Goal: Answer question/provide support

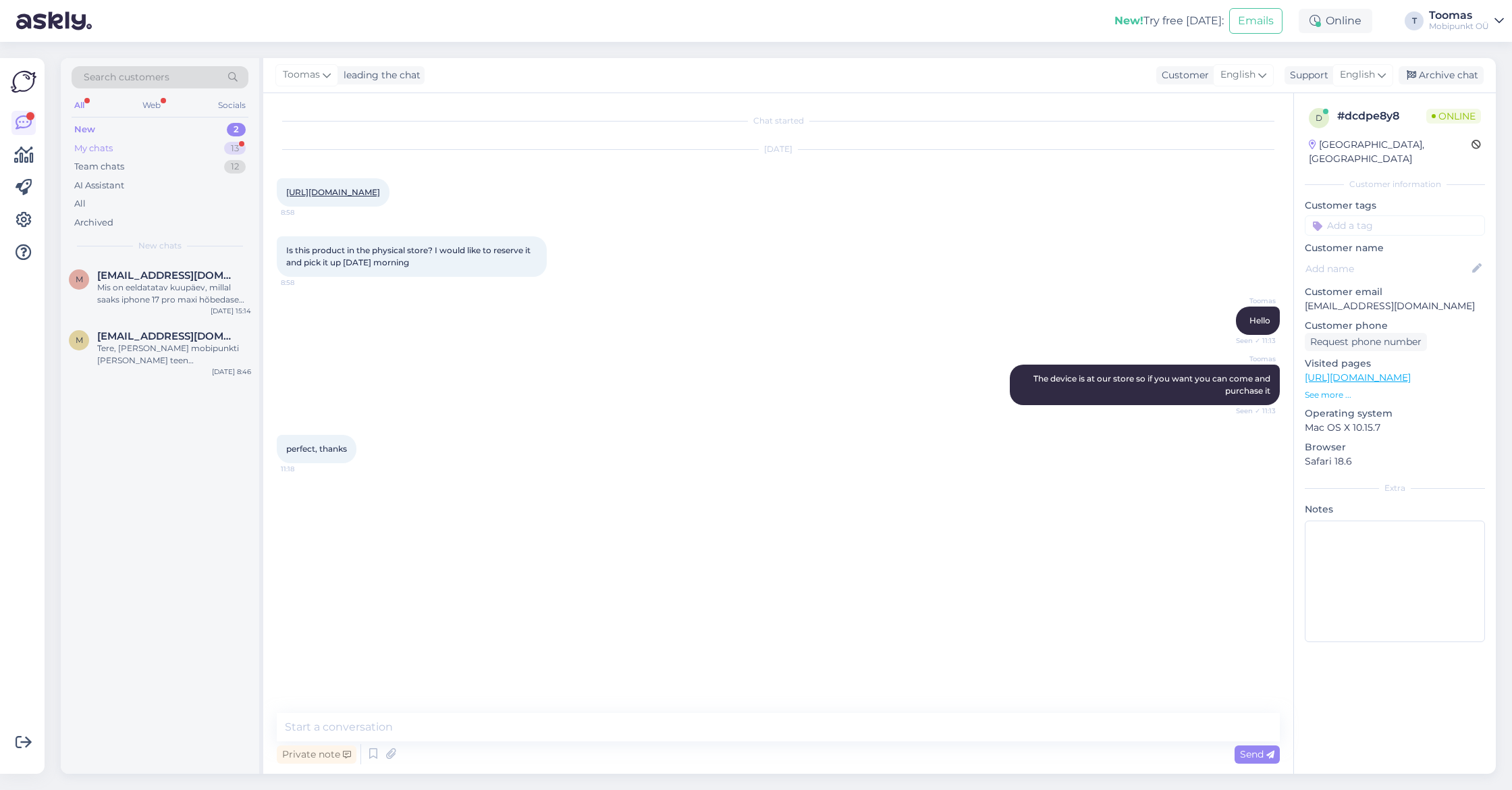
click at [226, 144] on div "13" at bounding box center [235, 148] width 22 height 13
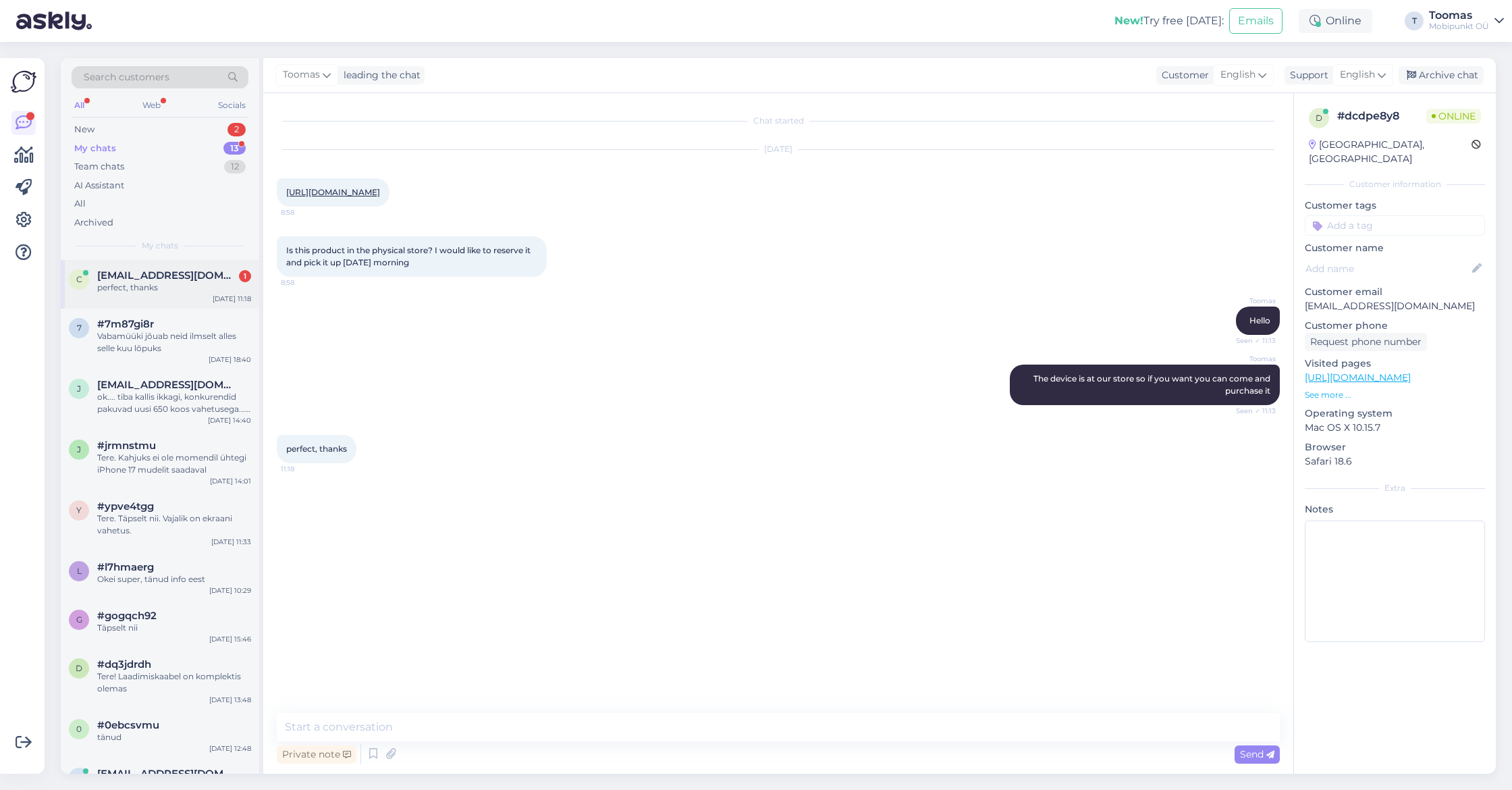
click at [200, 305] on div "c [EMAIL_ADDRESS][DOMAIN_NAME] 1 perfect, thanks [DATE] 11:18" at bounding box center [159, 283] width 198 height 49
click at [209, 125] on div "New 2" at bounding box center [160, 129] width 177 height 19
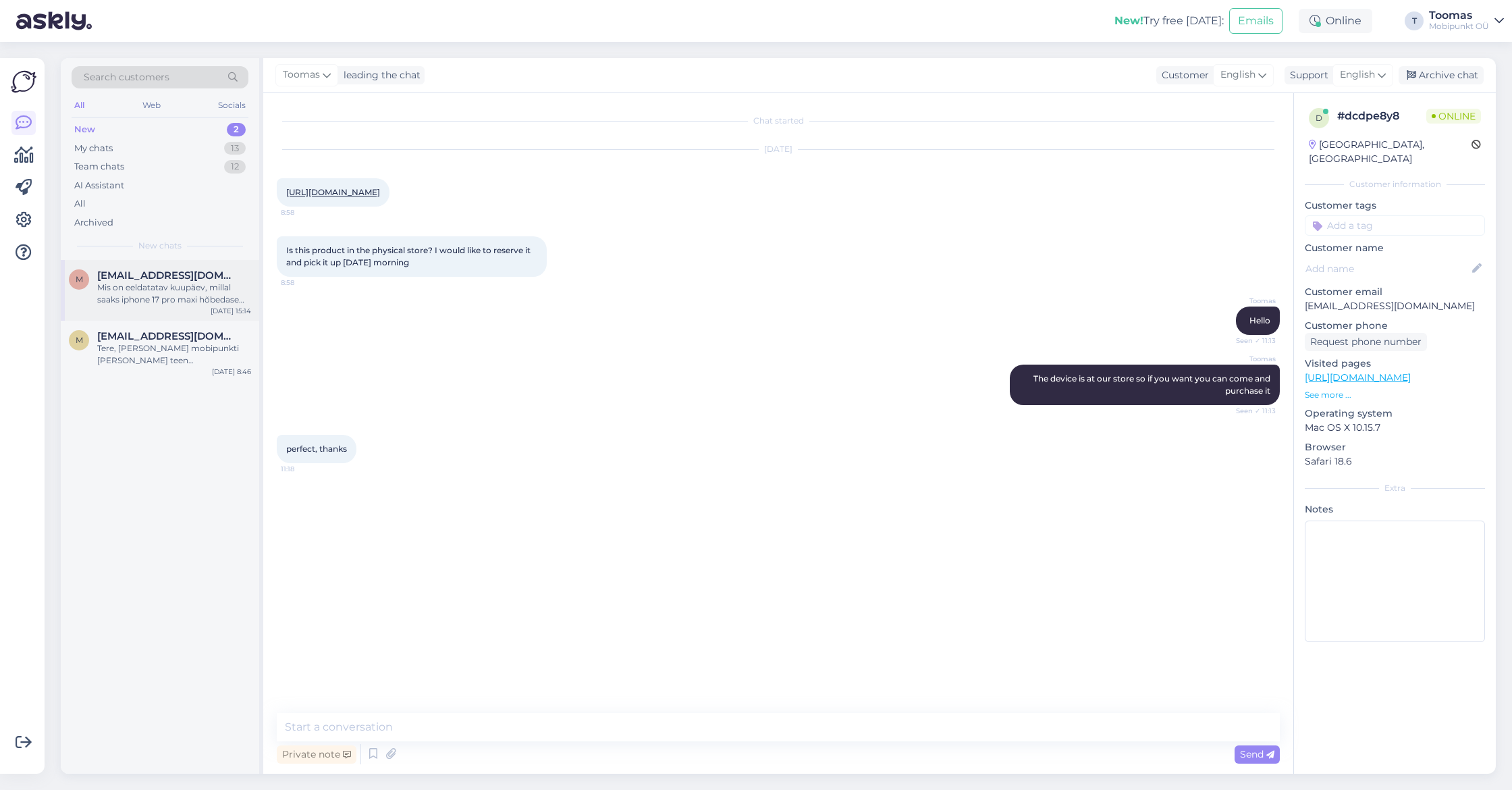
click at [176, 294] on div "Mis on eeldatatav kuupäev, millal saaks iphone 17 pro maxi hõbedase 256GB kätte?" at bounding box center [174, 293] width 154 height 24
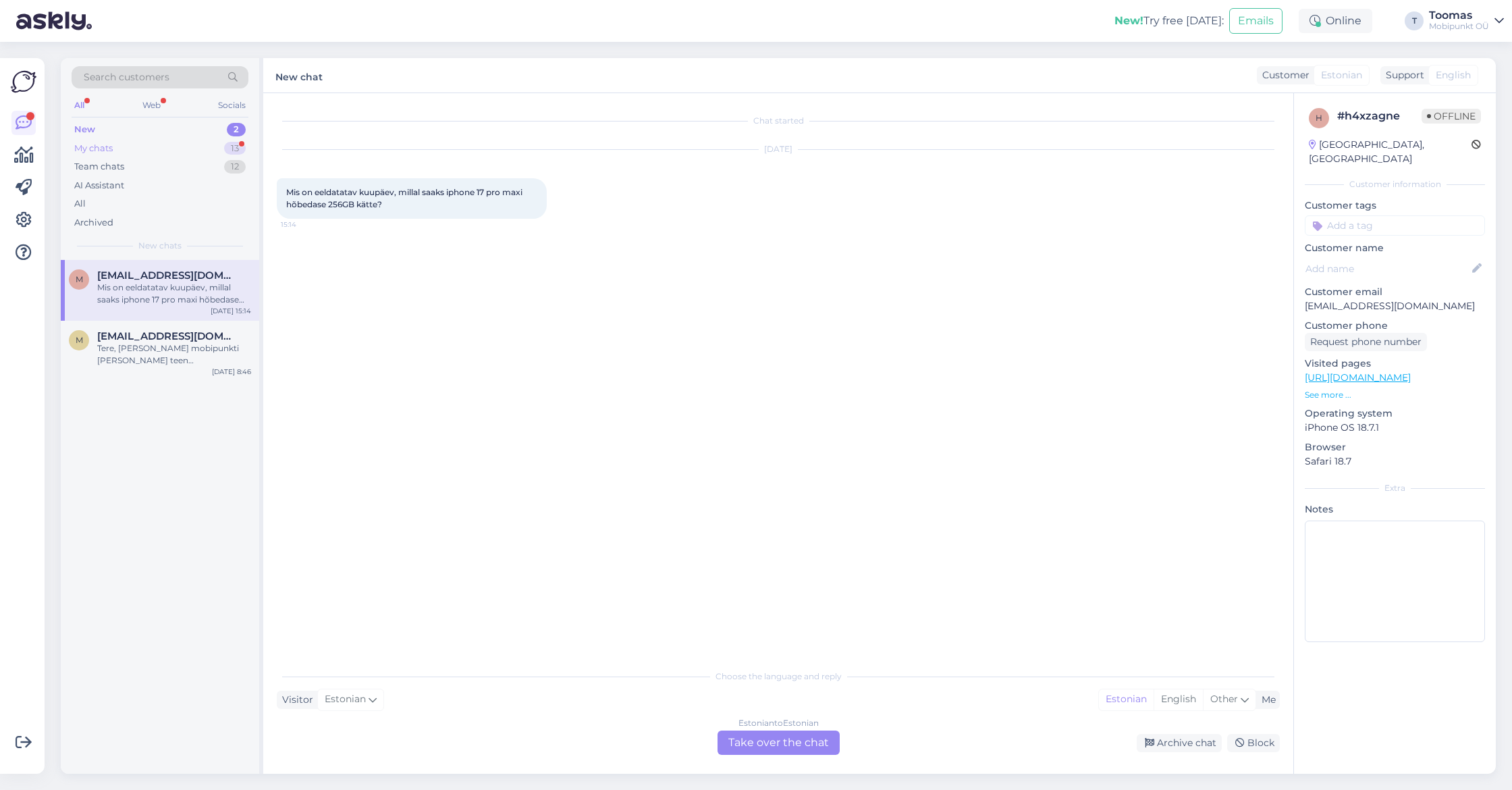
click at [230, 149] on div "13" at bounding box center [235, 148] width 22 height 13
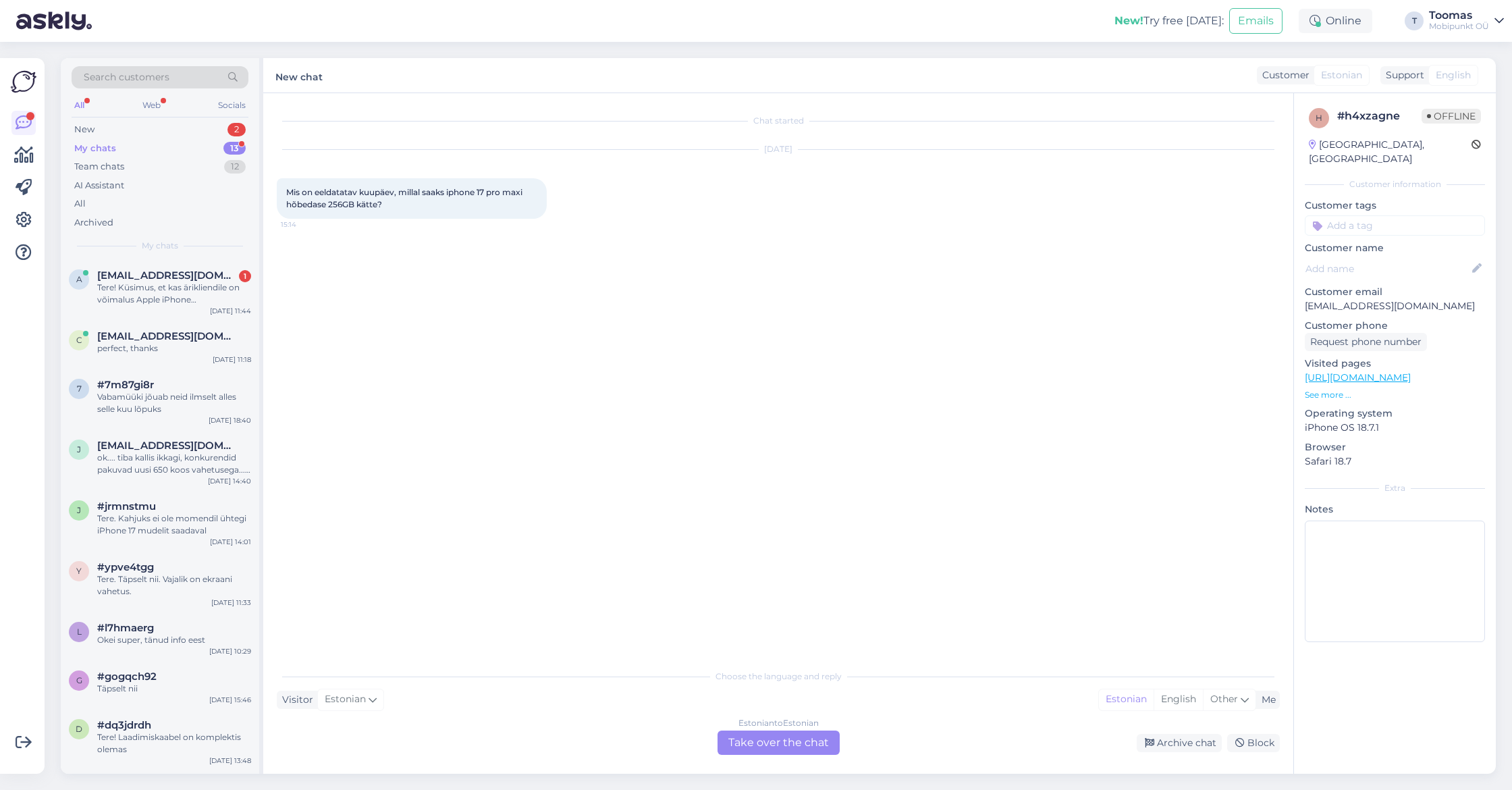
click at [227, 253] on div "Search customers All Web Socials New 2 My chats 13 Team chats 12 AI Assistant A…" at bounding box center [159, 159] width 198 height 202
click at [227, 255] on div "Search customers All Web Socials New 2 My chats 13 Team chats 12 AI Assistant A…" at bounding box center [159, 159] width 198 height 202
click at [227, 260] on div "a [EMAIL_ADDRESS][DOMAIN_NAME] 1 Tere! Küsimus, et kas ärikliendile on võimalus…" at bounding box center [159, 289] width 198 height 60
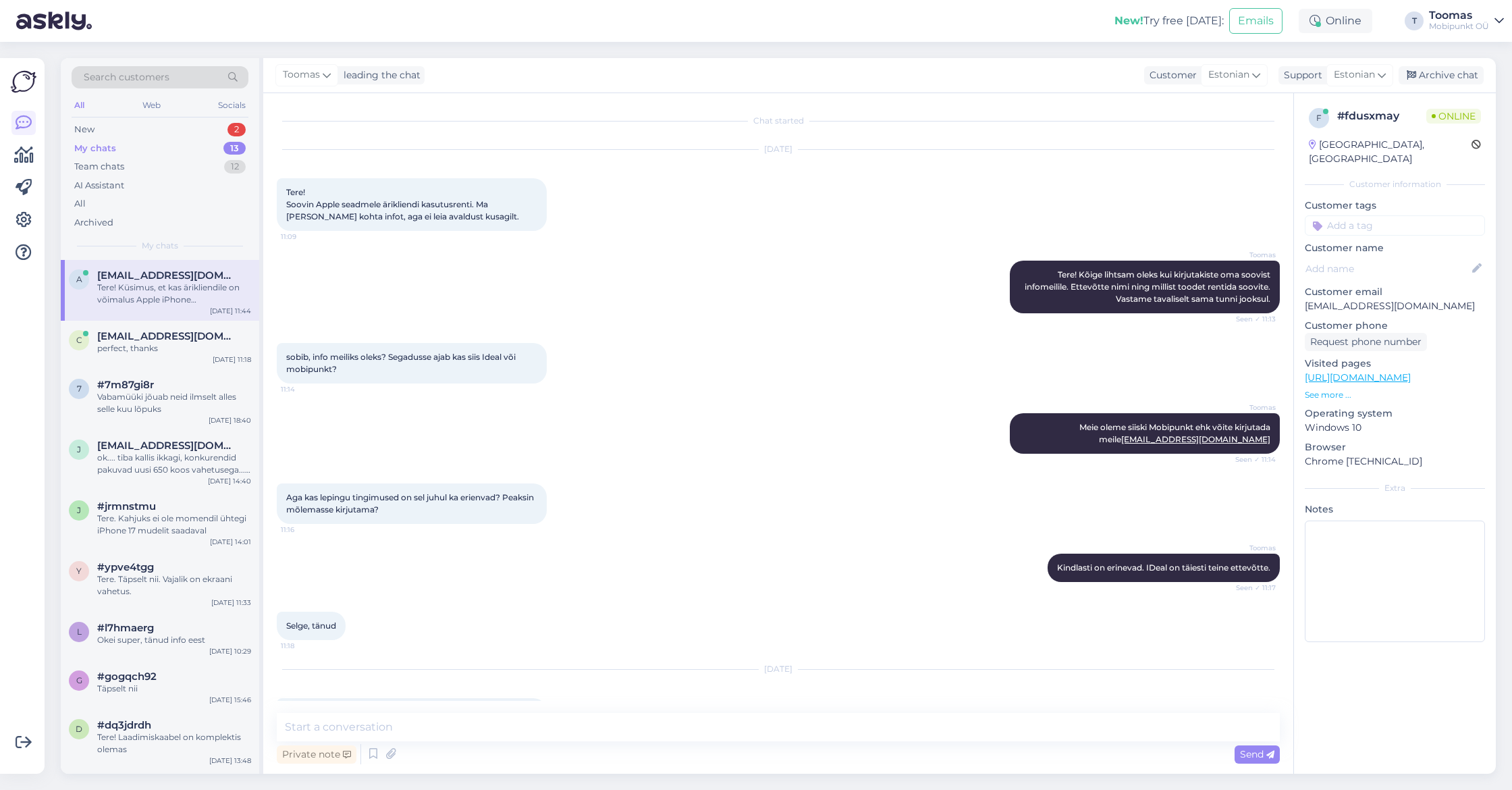
scroll to position [53, 0]
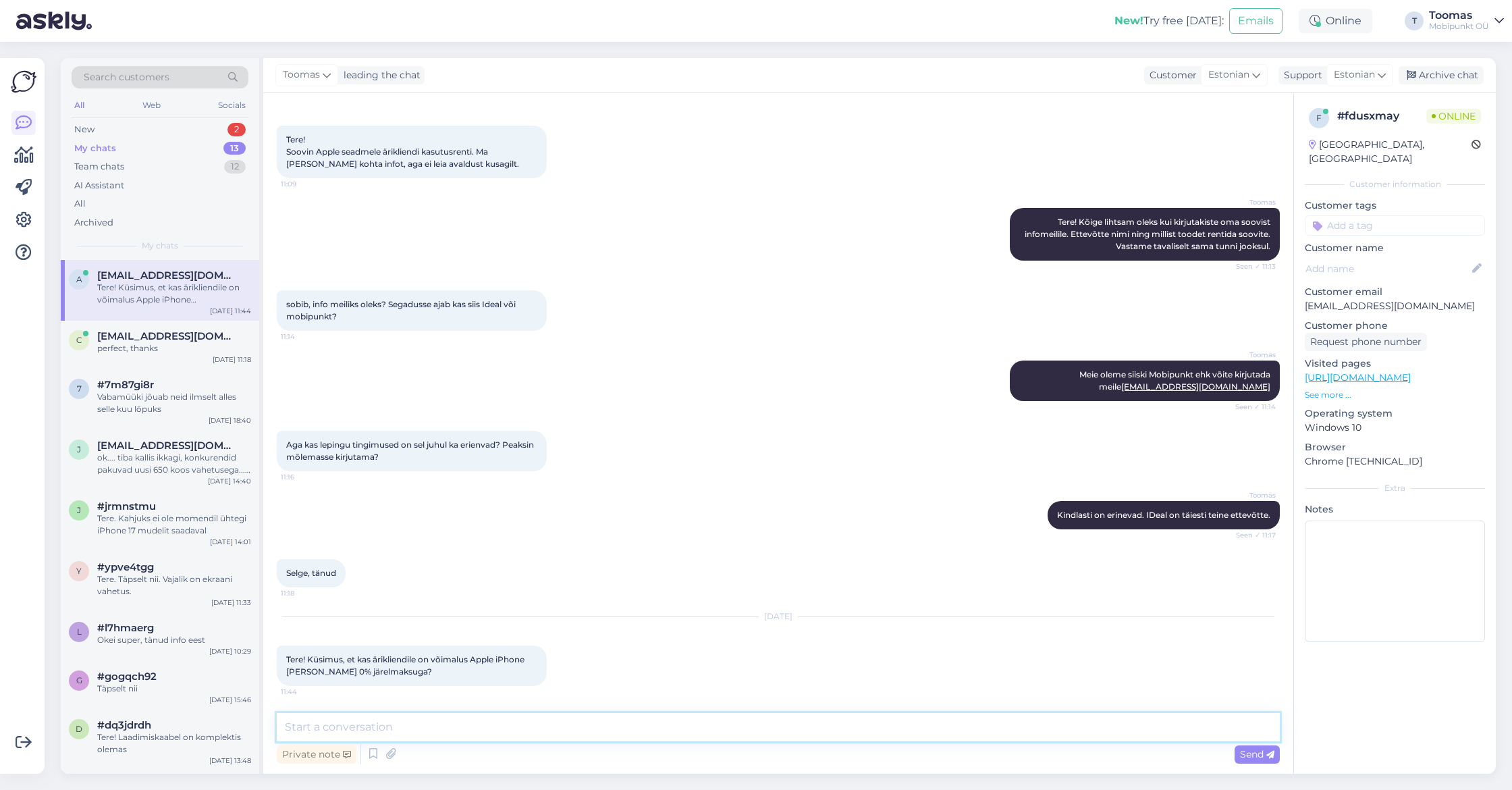
click at [505, 733] on textarea at bounding box center [779, 727] width 1004 height 29
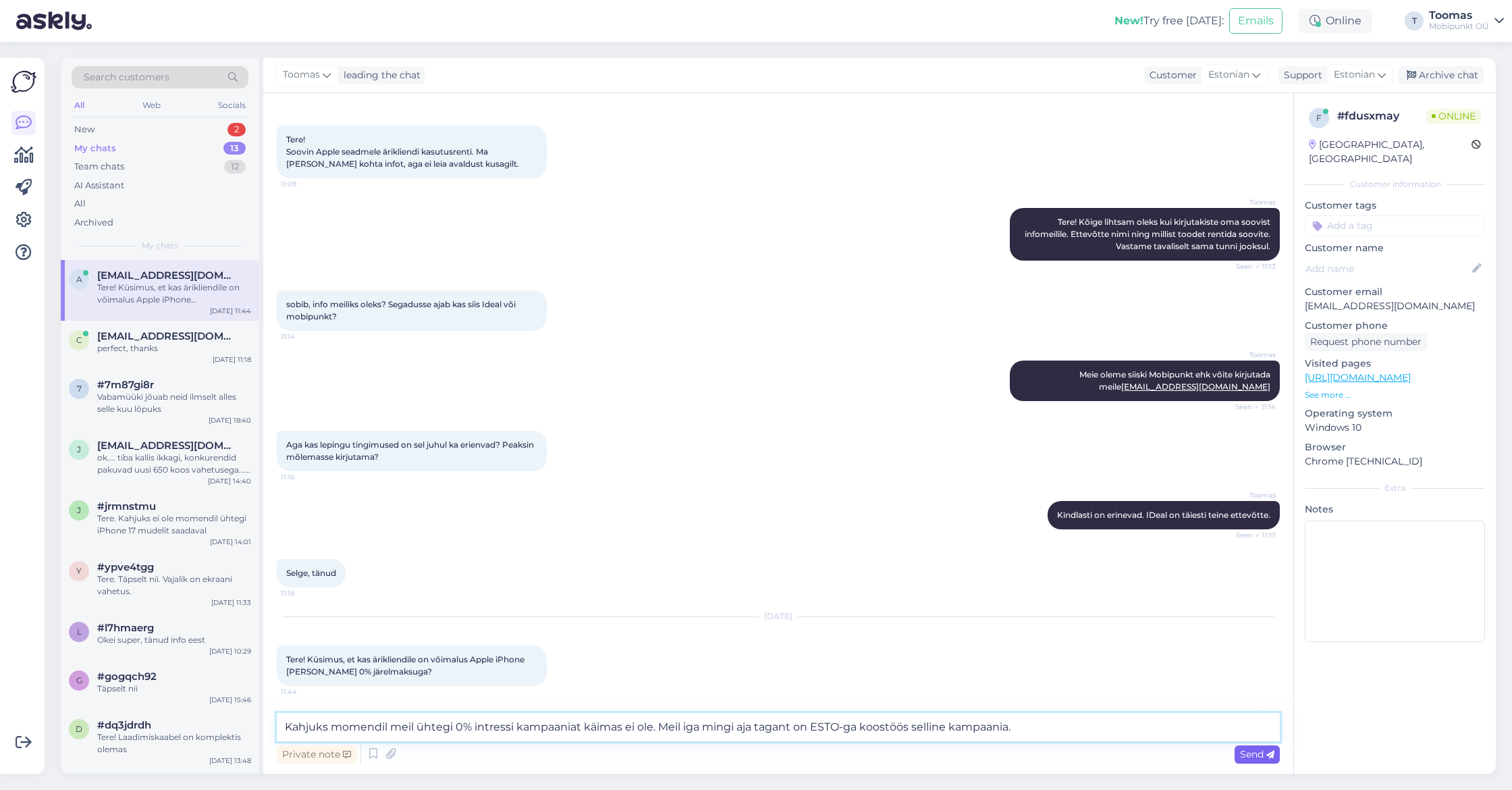
type textarea "Kahjuks momendil meil ühtegi 0% intressi kampaaniat käimas ei ole. Meil iga min…"
click at [1240, 754] on span "Send" at bounding box center [1257, 754] width 34 height 12
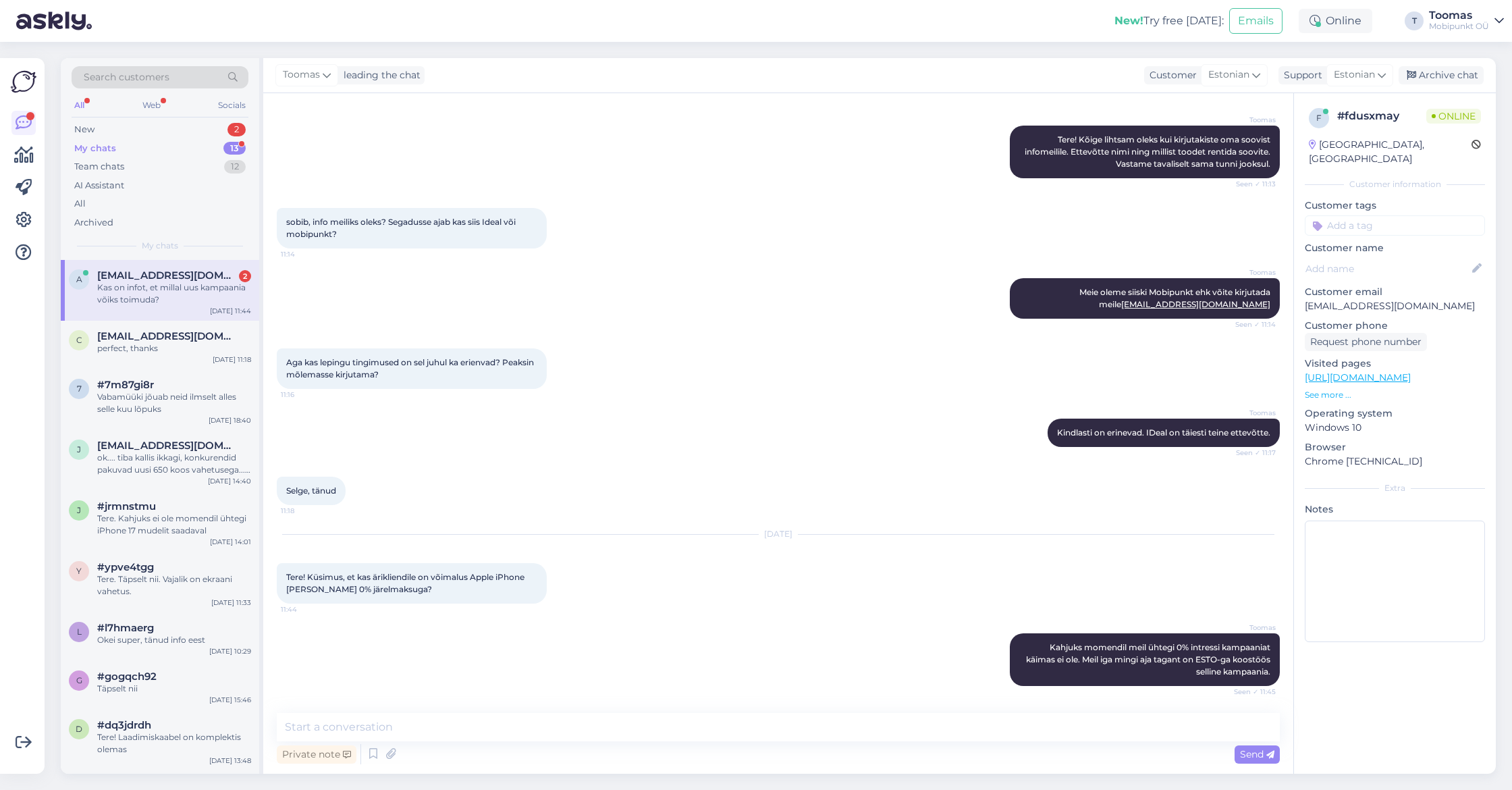
scroll to position [251, 0]
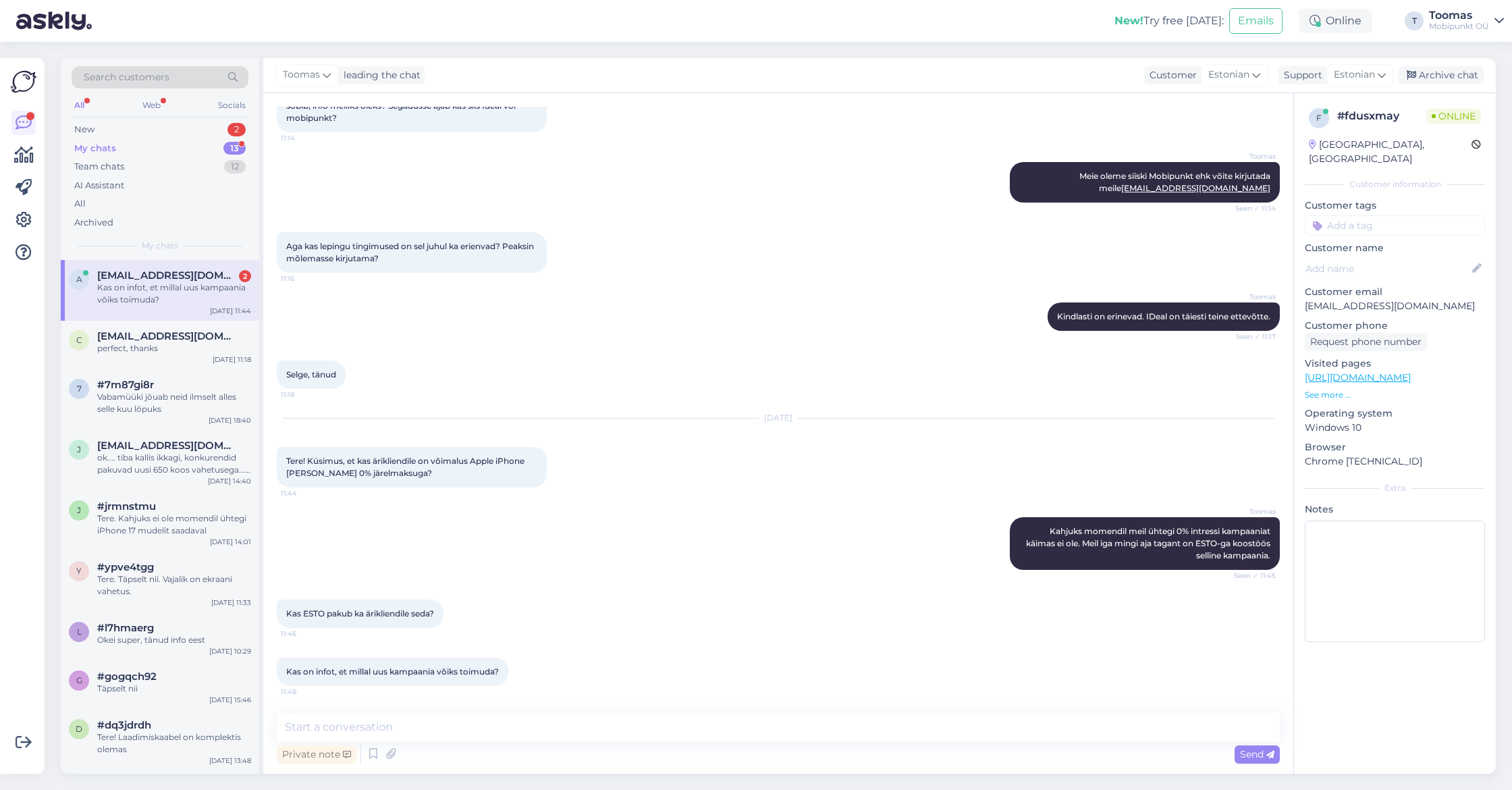
click at [441, 709] on div "Chat started [DATE] Tere! Soovin Apple seadmele ärikliendi kasutusrenti. Ma [PE…" at bounding box center [779, 433] width 1030 height 681
click at [440, 727] on textarea at bounding box center [779, 727] width 1004 height 29
type textarea "Ärikleindi puhul"
type textarea "Esto"
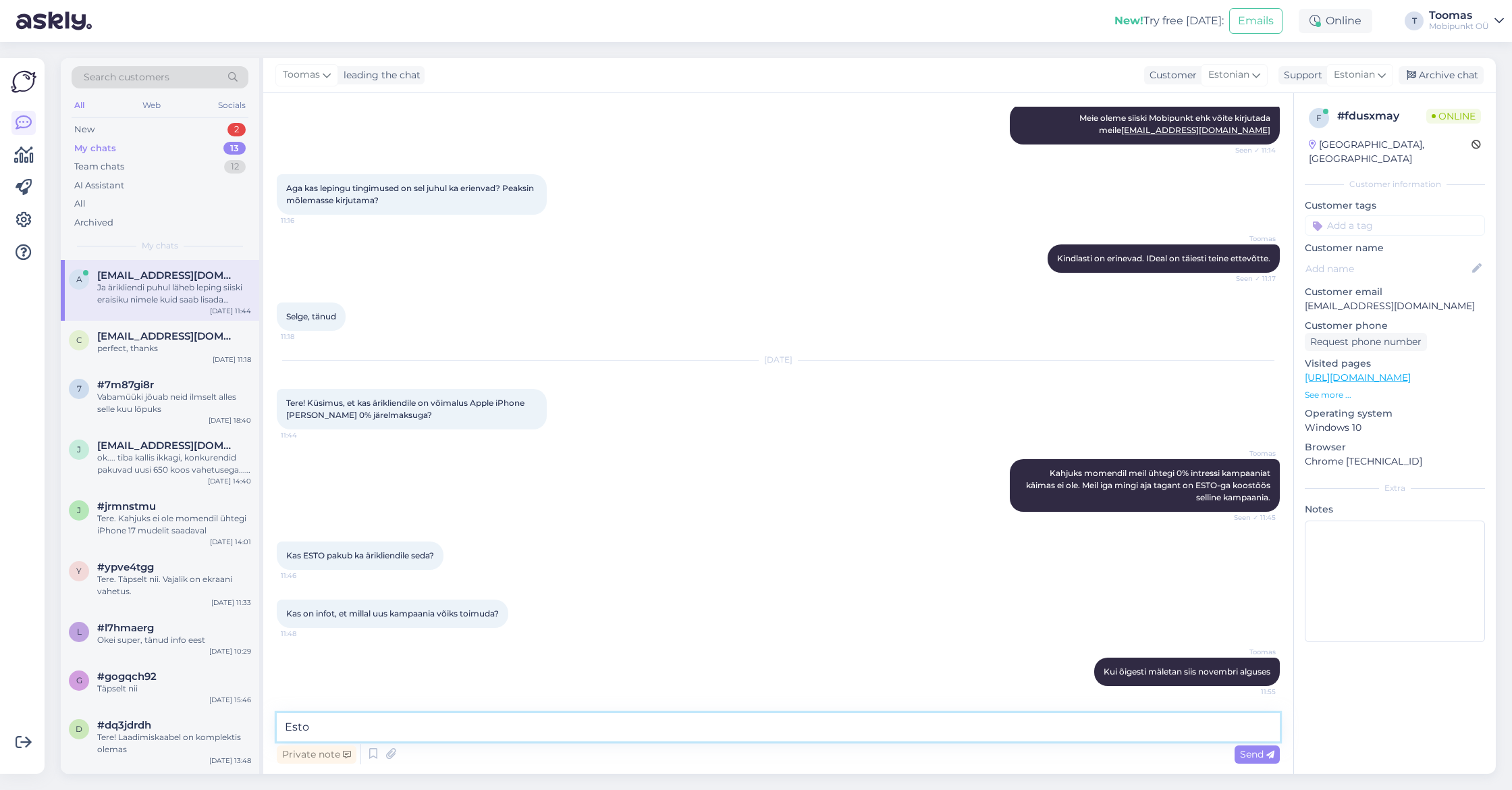
scroll to position [392, 0]
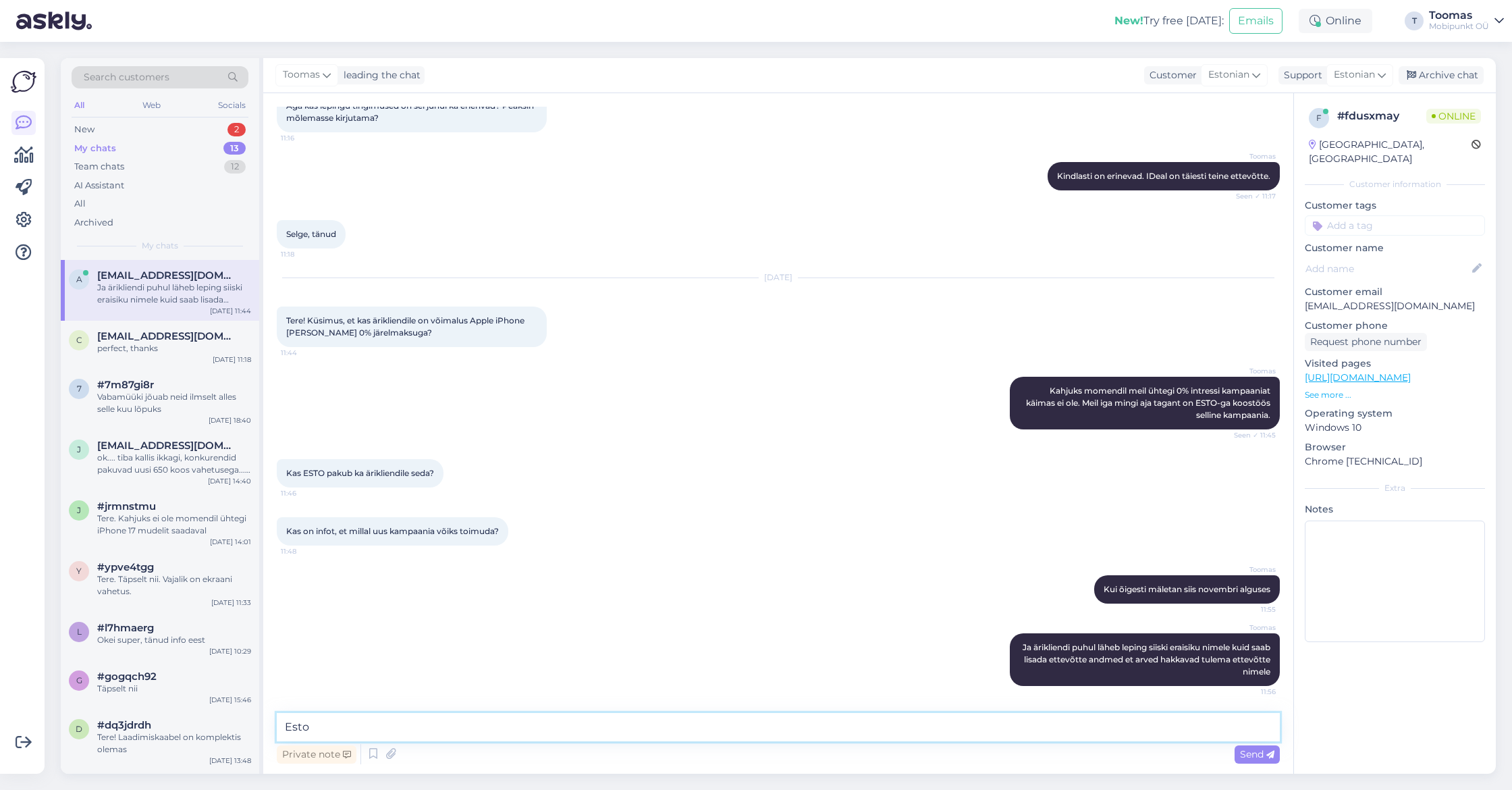
click at [519, 735] on textarea "Esto" at bounding box center [779, 727] width 1004 height 29
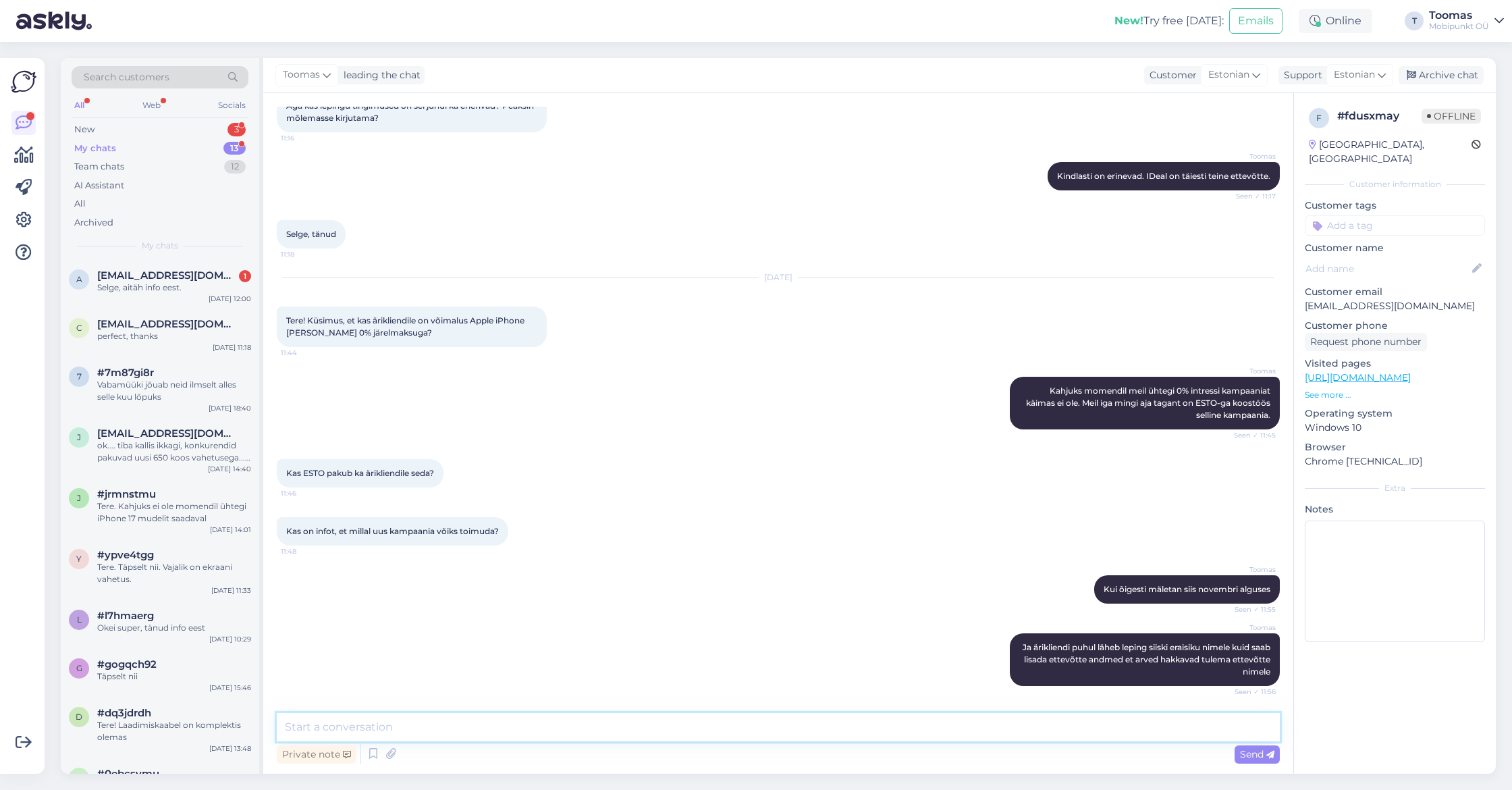
scroll to position [450, 0]
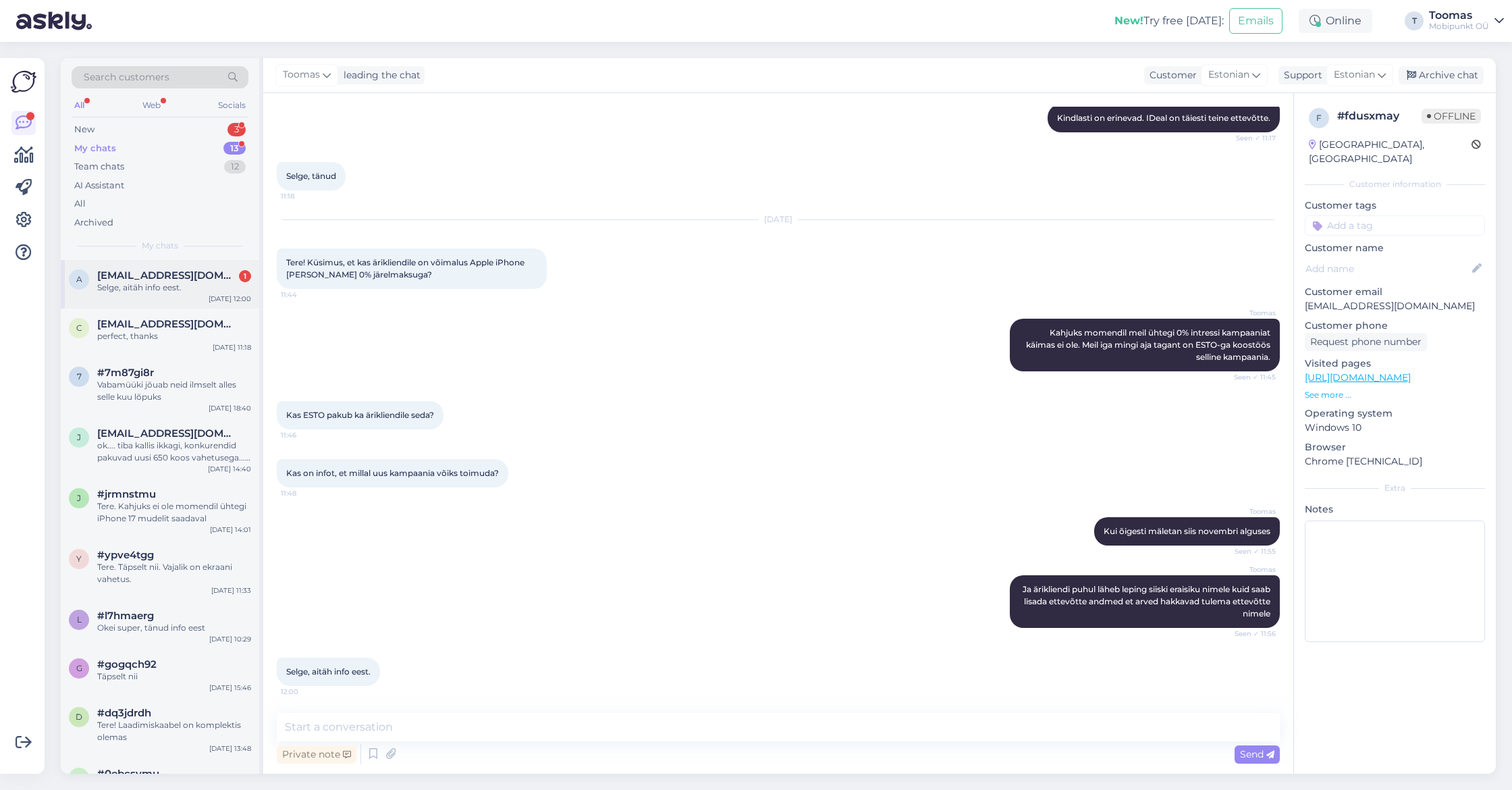
click at [180, 285] on div "Selge, aitäh info eest." at bounding box center [174, 287] width 154 height 12
click at [198, 131] on div "New 3" at bounding box center [160, 129] width 177 height 19
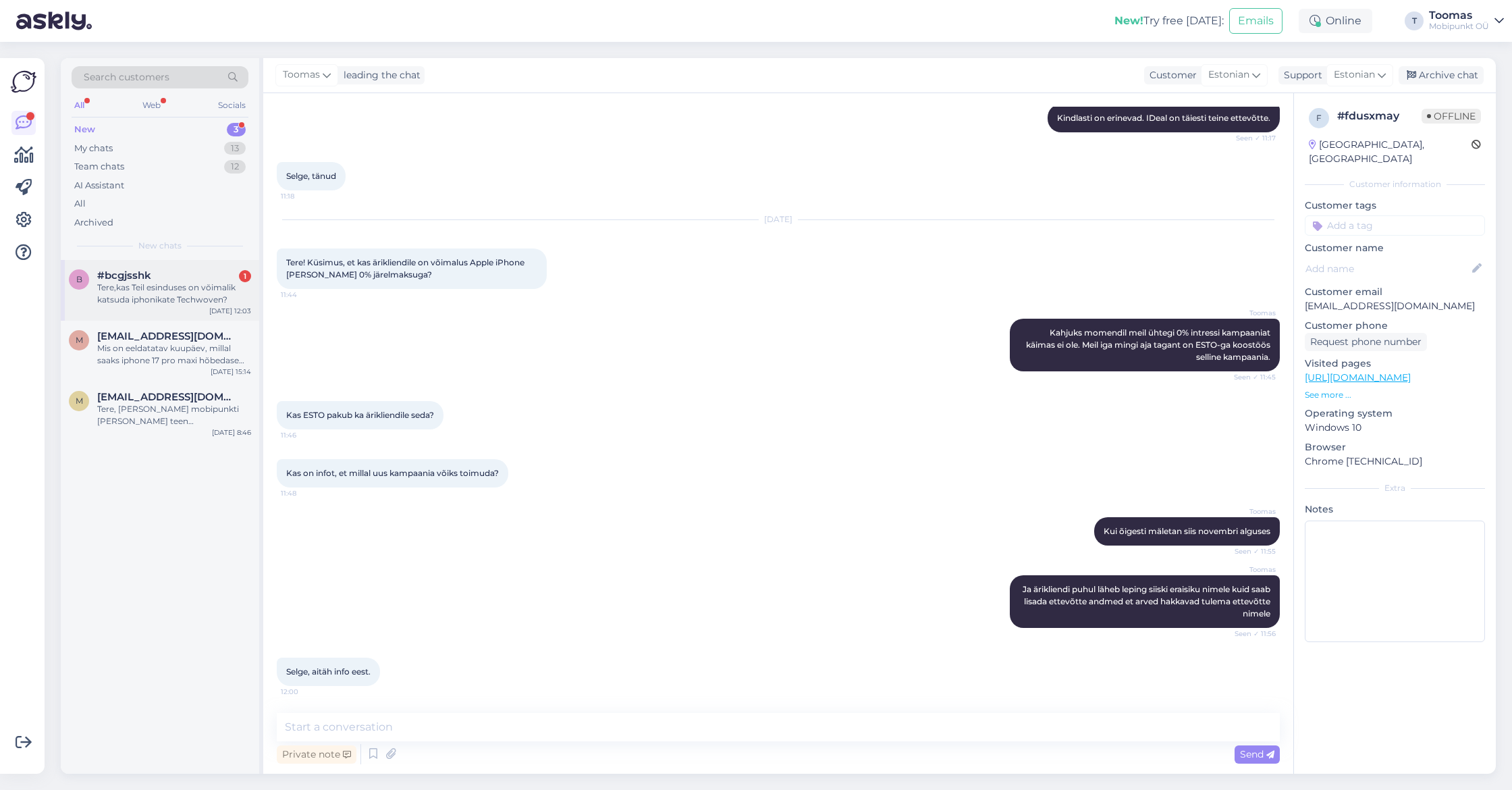
click at [181, 292] on div "Tere,kas Teil esinduses on võimalik katsuda iphonikate Techwoven?" at bounding box center [174, 293] width 154 height 24
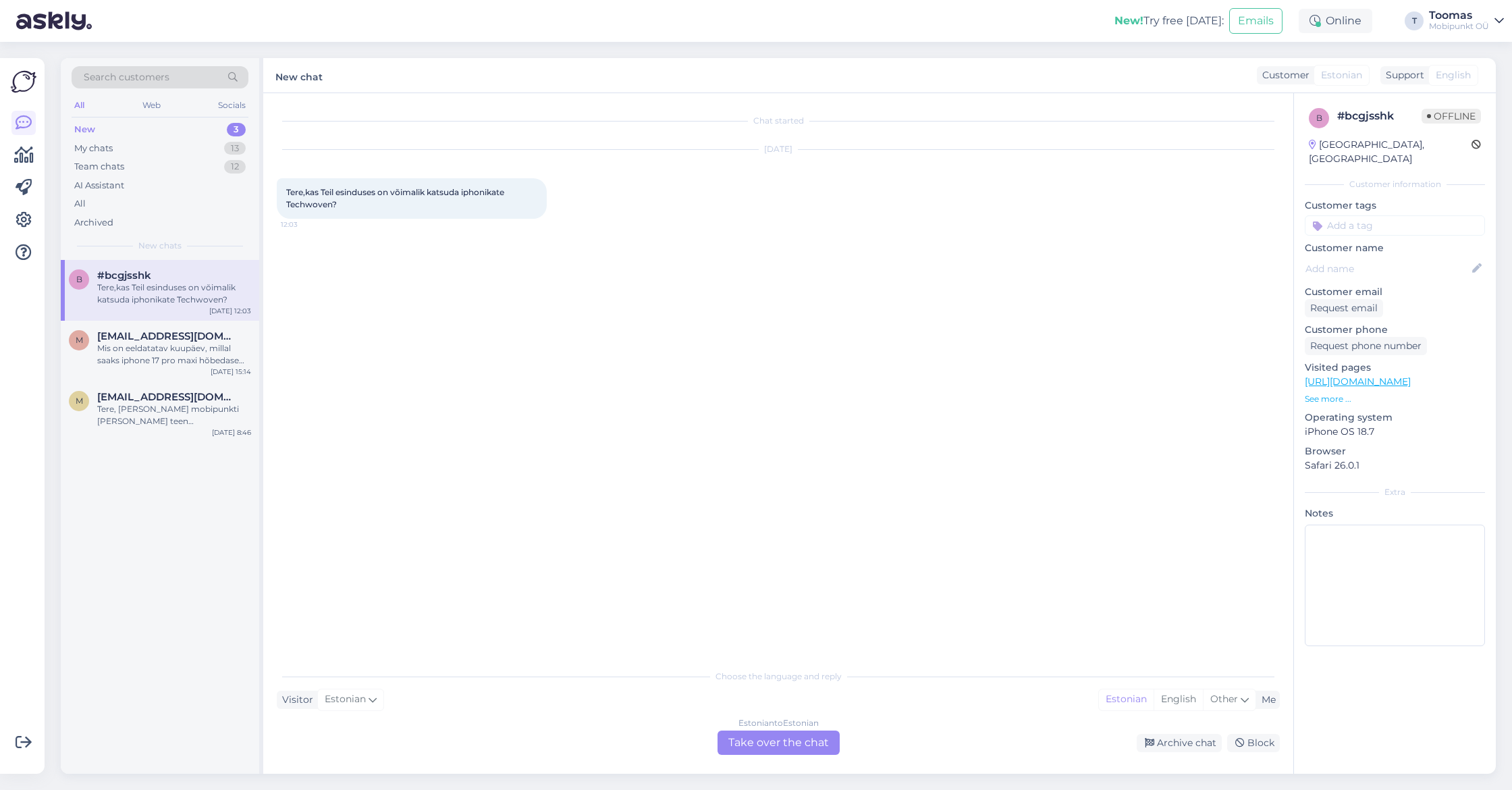
click at [733, 745] on div "Estonian to Estonian Take over the chat" at bounding box center [779, 742] width 123 height 24
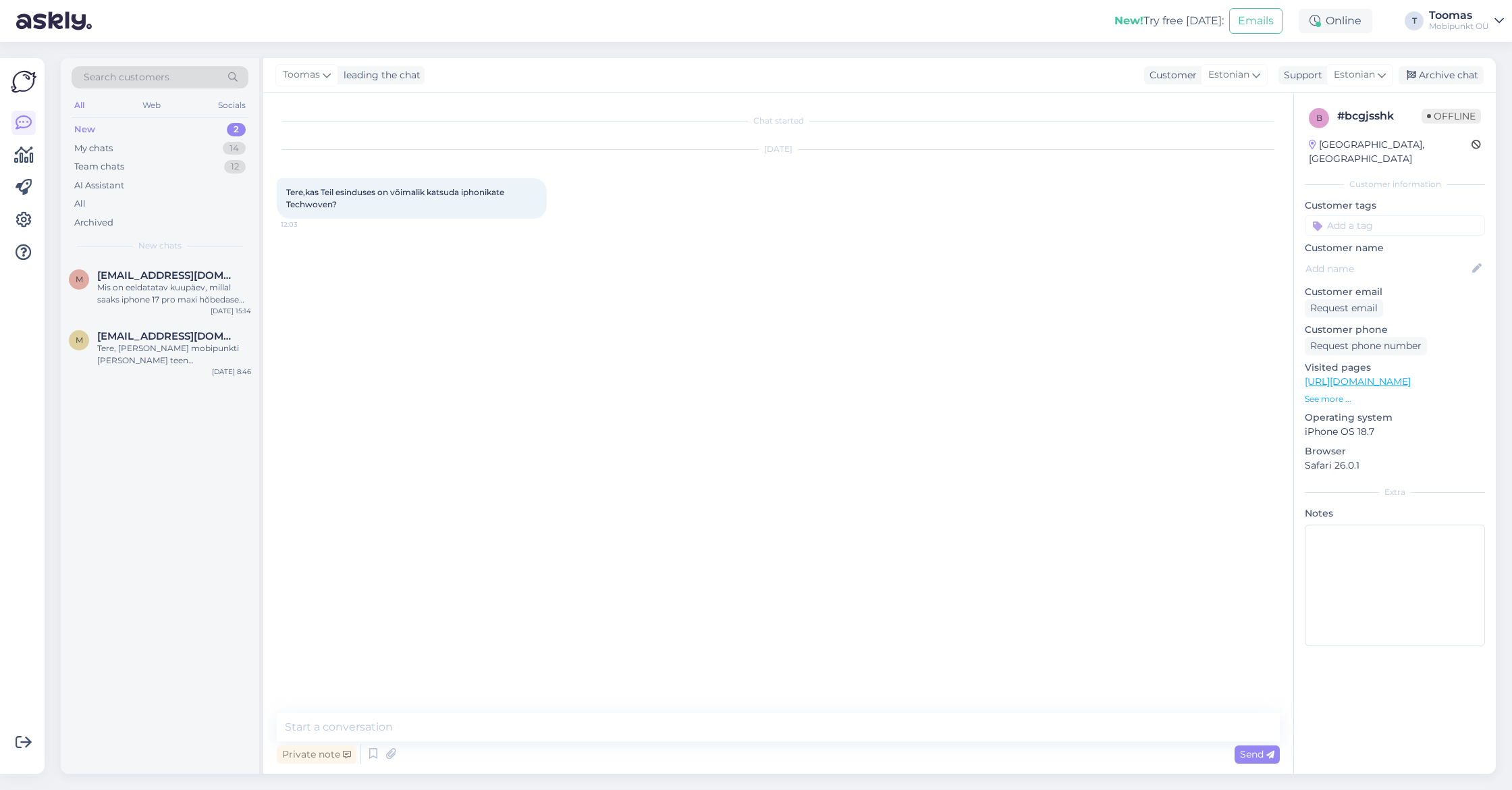
click at [747, 738] on textarea at bounding box center [779, 727] width 1004 height 29
type textarea "Tere. Kahjuks meil ühtegi lahtist varianti seda näitada ei ole."
click at [230, 142] on div "14" at bounding box center [235, 148] width 23 height 13
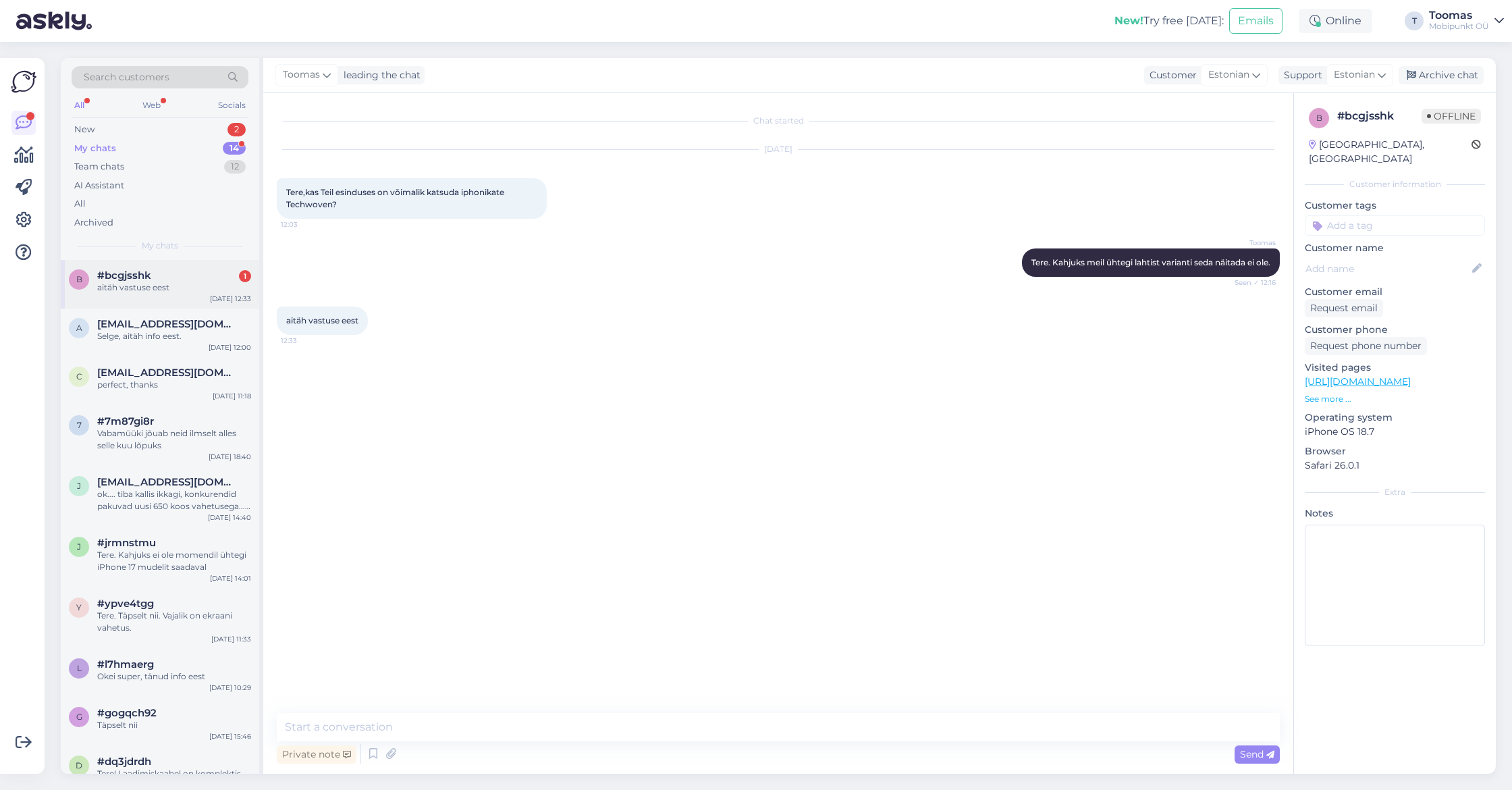
click at [227, 266] on div "b #bcgjsshk 1 aitäh vastuse eest [DATE] 12:33" at bounding box center [159, 283] width 198 height 49
